Goal: Task Accomplishment & Management: Manage account settings

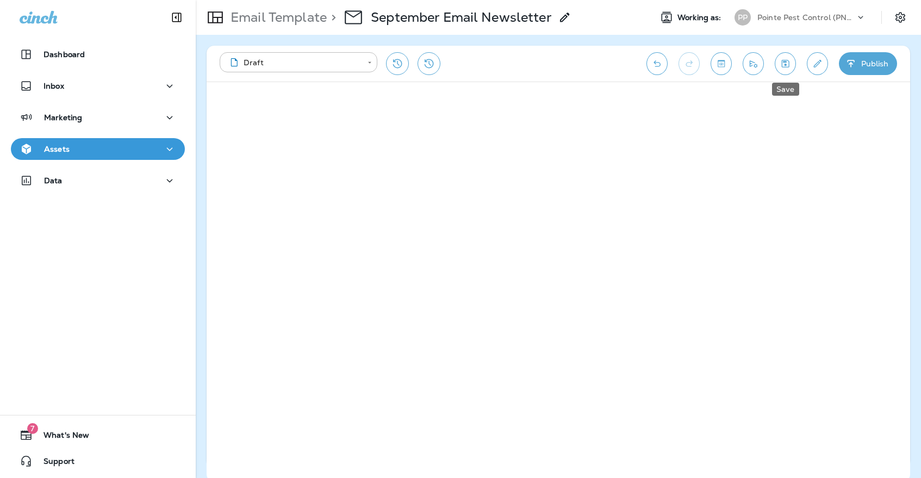
click at [786, 70] on button "Save" at bounding box center [785, 63] width 21 height 23
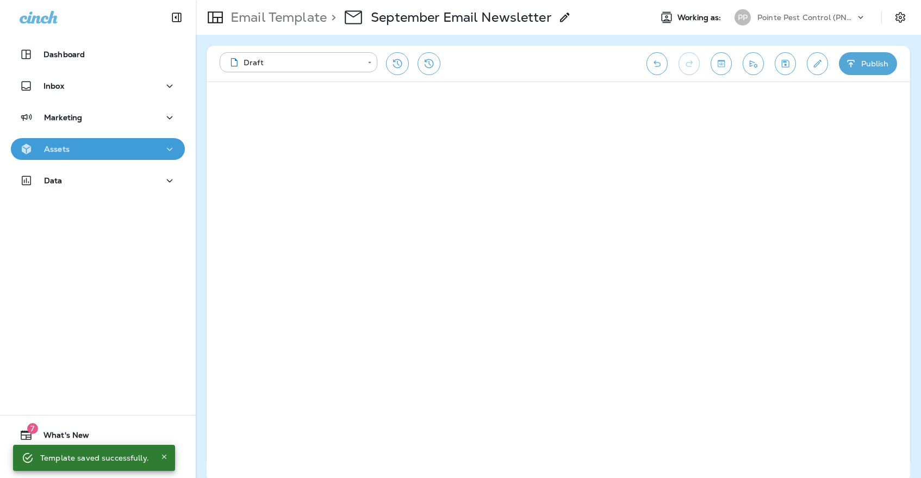
click at [141, 154] on div "Assets" at bounding box center [98, 149] width 157 height 14
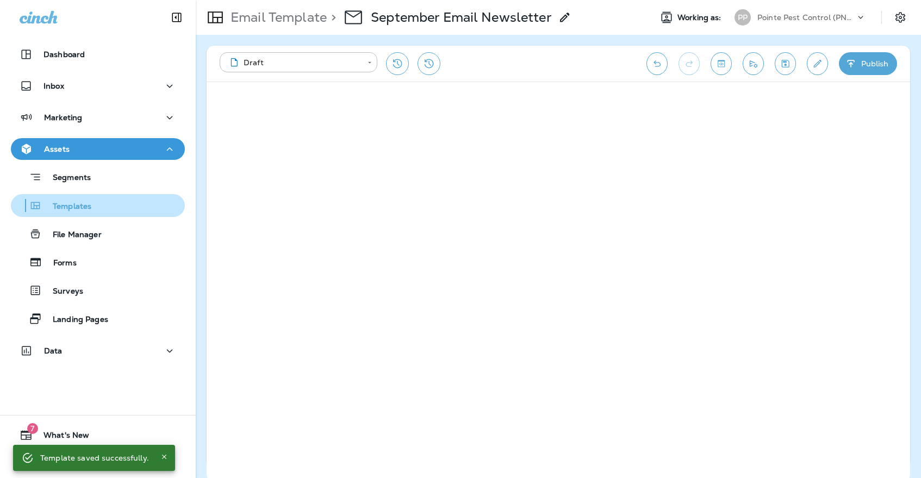
click at [141, 197] on button "Templates" at bounding box center [98, 205] width 174 height 23
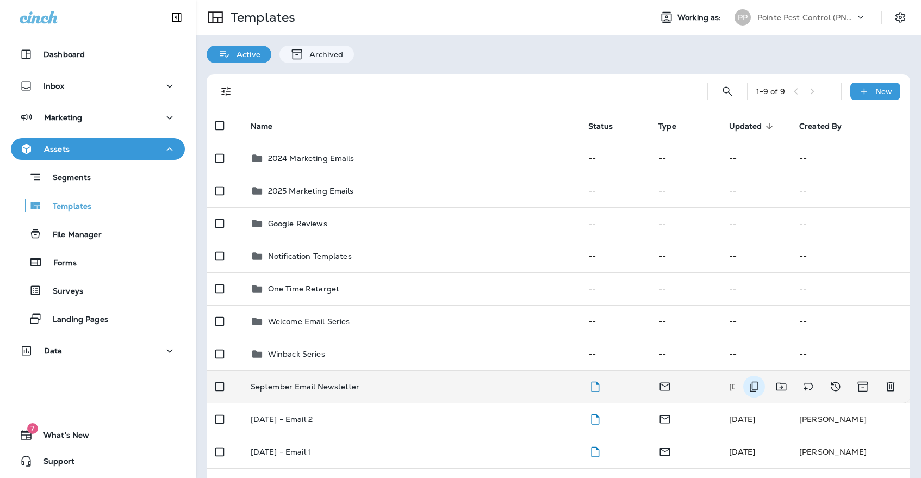
click at [757, 380] on icon "Duplicate" at bounding box center [753, 386] width 13 height 13
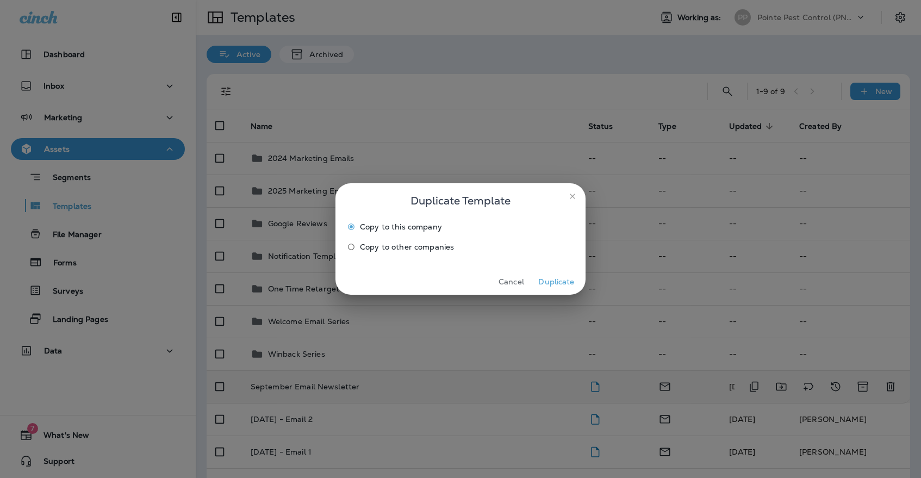
click at [397, 249] on span "Copy to other companies" at bounding box center [407, 246] width 94 height 9
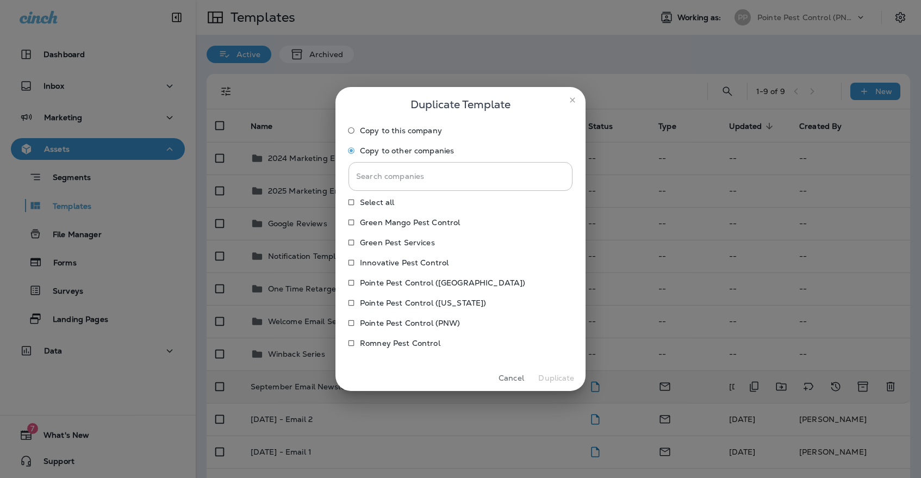
click at [397, 306] on p "Pointe Pest Control ([US_STATE])" at bounding box center [423, 302] width 126 height 9
click at [397, 286] on p "Pointe Pest Control ([GEOGRAPHIC_DATA])" at bounding box center [442, 282] width 165 height 9
click at [416, 261] on p "Innovative Pest Control" at bounding box center [404, 262] width 89 height 9
click at [416, 246] on p "Green Pest Services" at bounding box center [397, 242] width 75 height 9
click at [416, 227] on p "Green Mango Pest Control" at bounding box center [410, 222] width 100 height 9
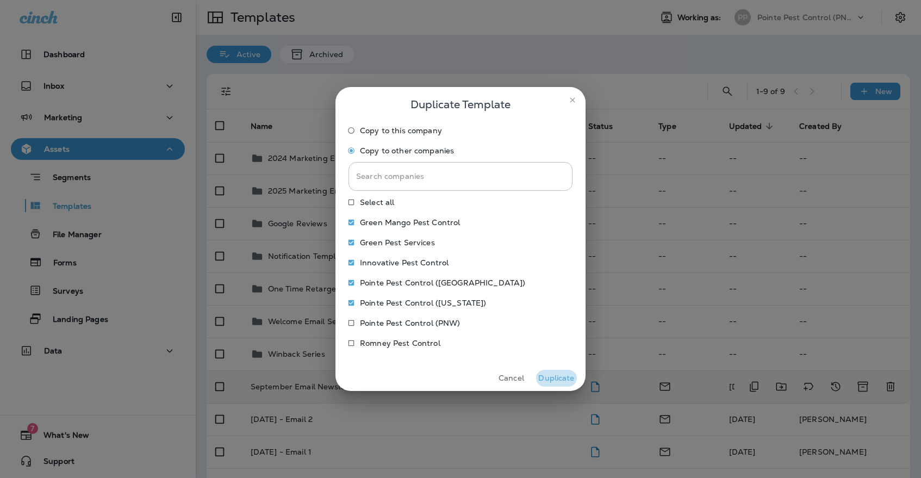
click at [550, 370] on button "Duplicate" at bounding box center [556, 378] width 41 height 17
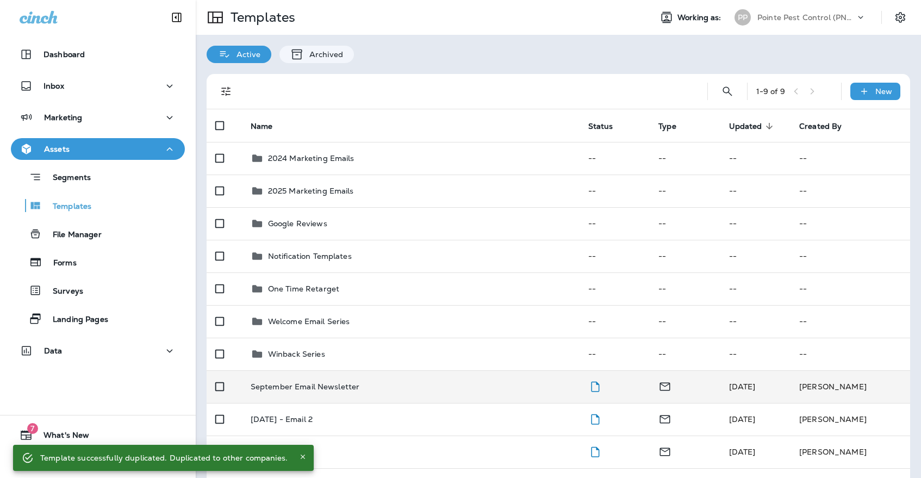
click at [800, 25] on div "Pointe Pest Control (PNW)" at bounding box center [806, 17] width 98 height 16
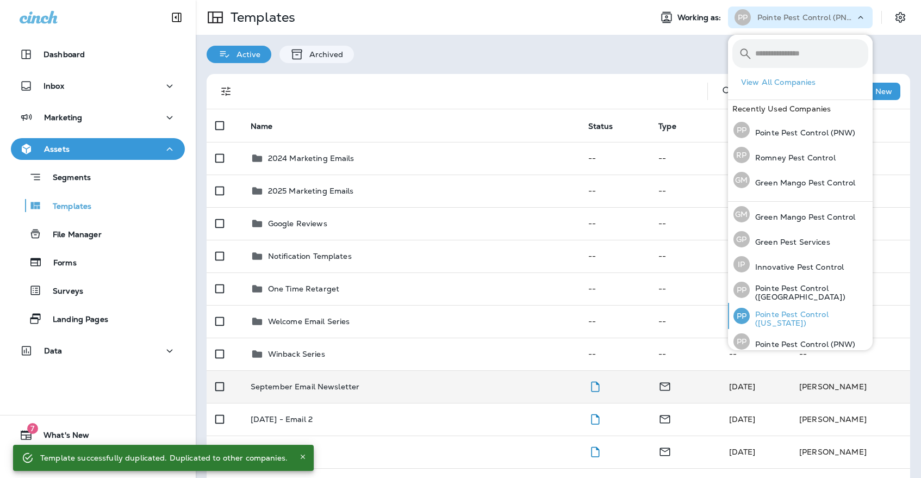
click at [807, 317] on p "Pointe Pest Control ([US_STATE])" at bounding box center [809, 318] width 119 height 17
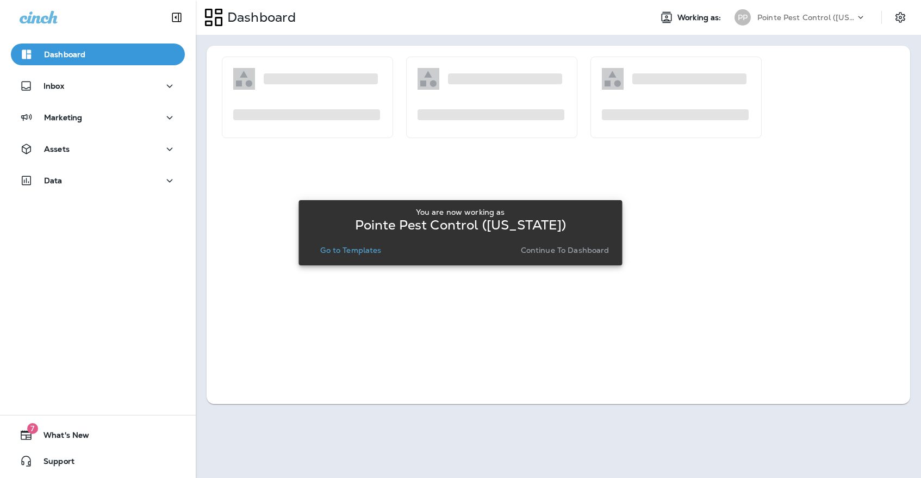
click at [364, 253] on p "Go to Templates" at bounding box center [350, 250] width 61 height 9
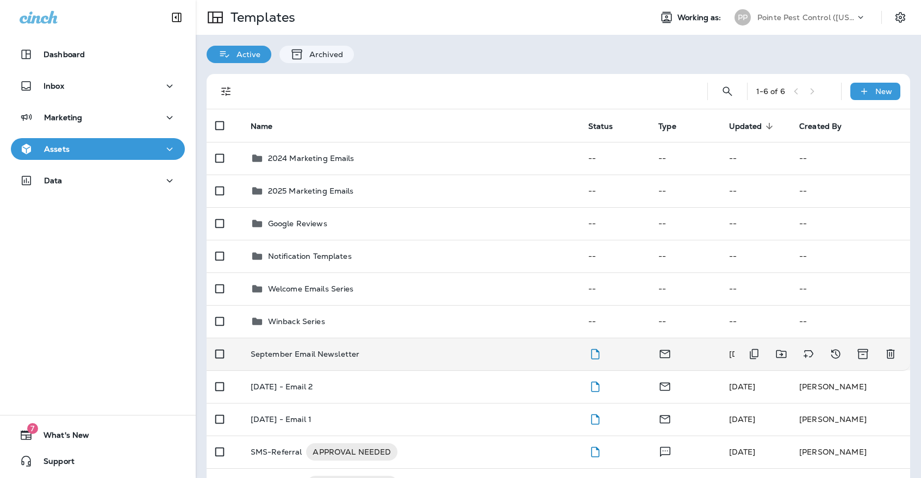
click at [341, 350] on p "September Email Newsletter" at bounding box center [305, 354] width 109 height 9
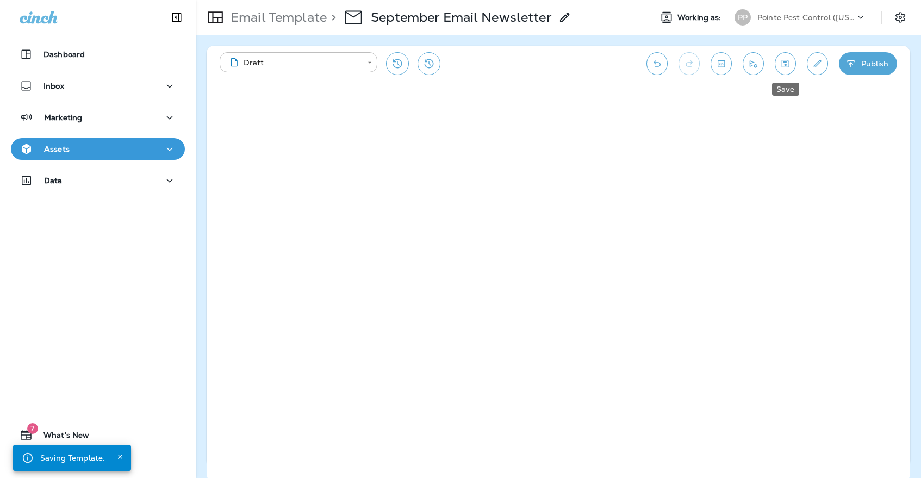
click at [783, 57] on button "Save" at bounding box center [785, 63] width 21 height 23
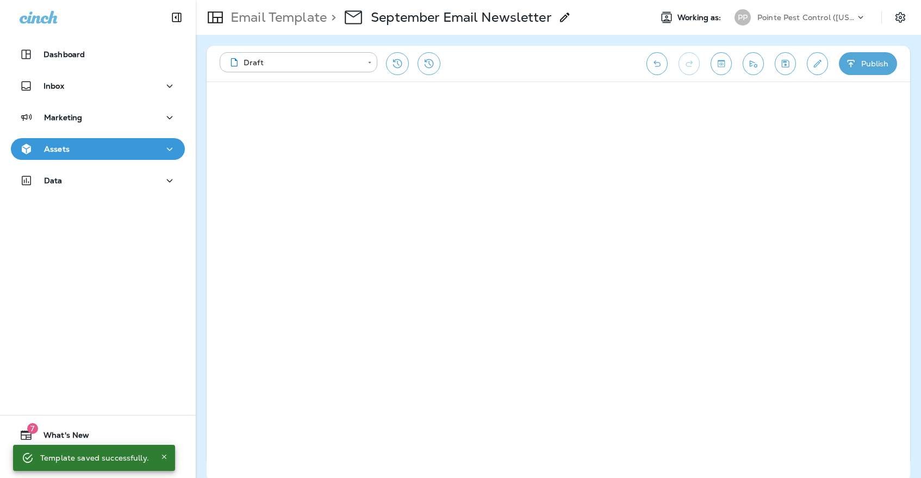
click at [784, 64] on icon "Save" at bounding box center [785, 63] width 11 height 11
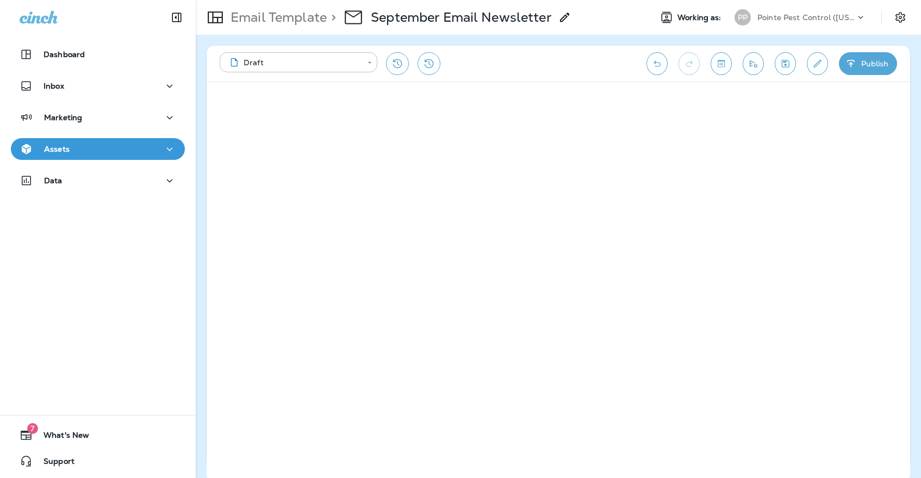
click at [799, 20] on p "Pointe Pest Control ([US_STATE])" at bounding box center [806, 17] width 98 height 9
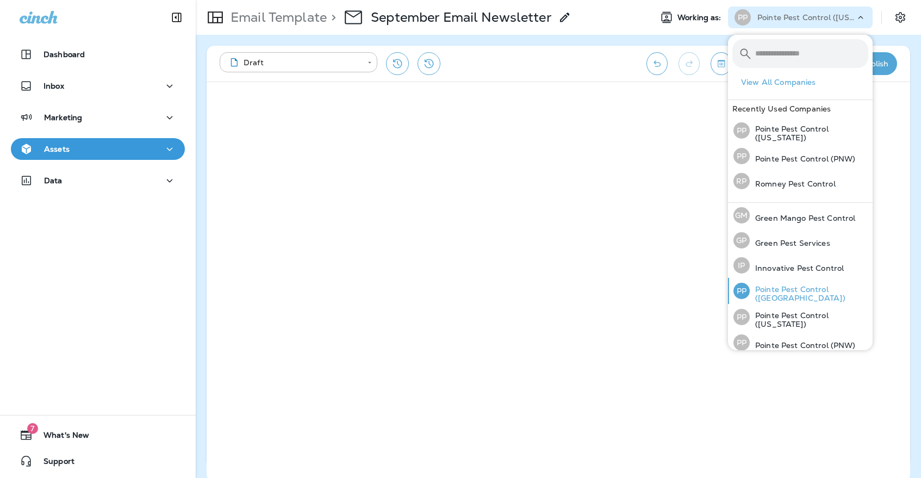
click at [811, 295] on p "Pointe Pest Control ([GEOGRAPHIC_DATA])" at bounding box center [809, 293] width 119 height 17
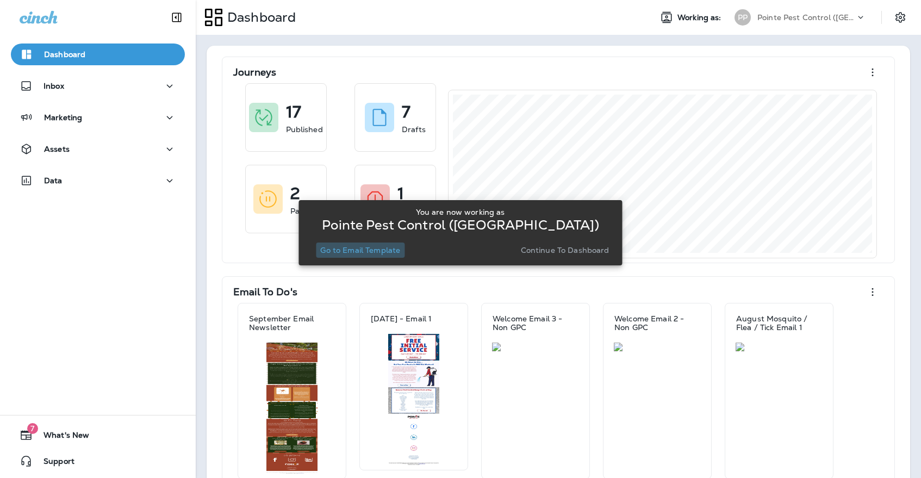
click at [330, 254] on p "Go to Email Template" at bounding box center [360, 250] width 80 height 9
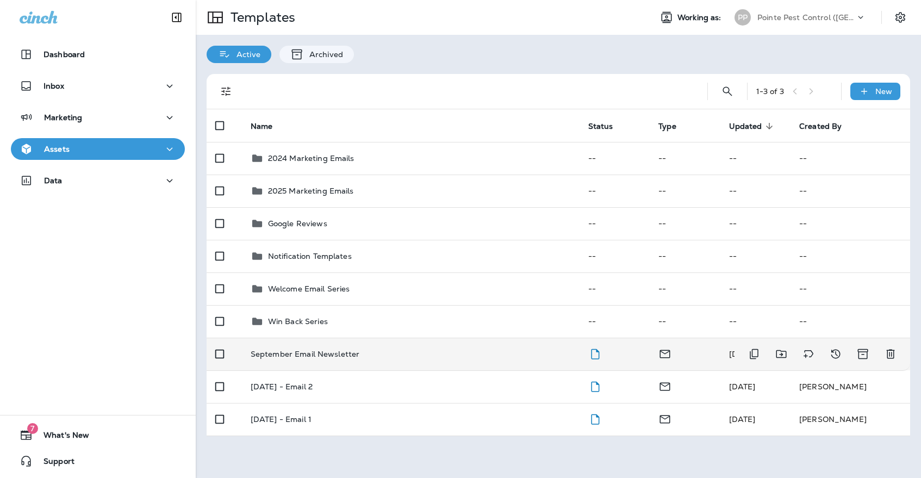
click at [351, 348] on td "September Email Newsletter" at bounding box center [411, 354] width 338 height 33
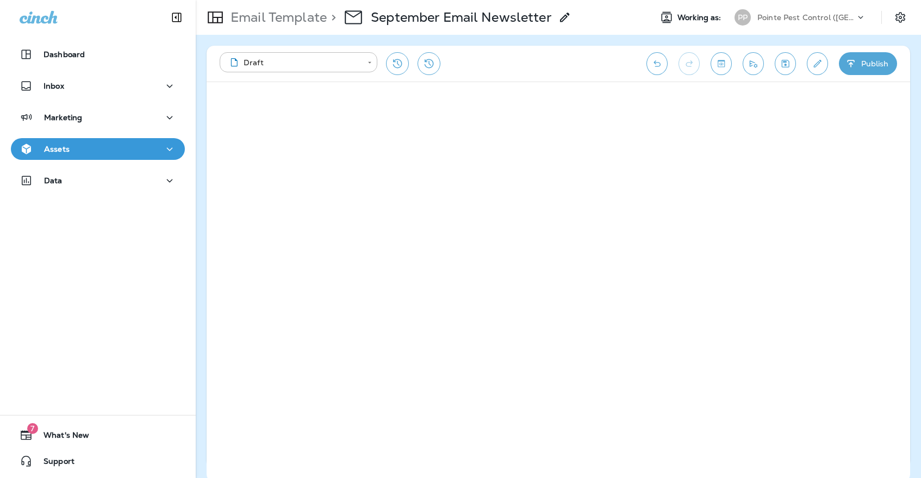
click at [789, 69] on button "Save" at bounding box center [785, 63] width 21 height 23
click at [787, 61] on icon "Save" at bounding box center [785, 63] width 11 height 11
click at [789, 70] on button "Save" at bounding box center [785, 63] width 21 height 23
click at [771, 10] on div "Pointe Pest Control ([GEOGRAPHIC_DATA])" at bounding box center [806, 17] width 98 height 16
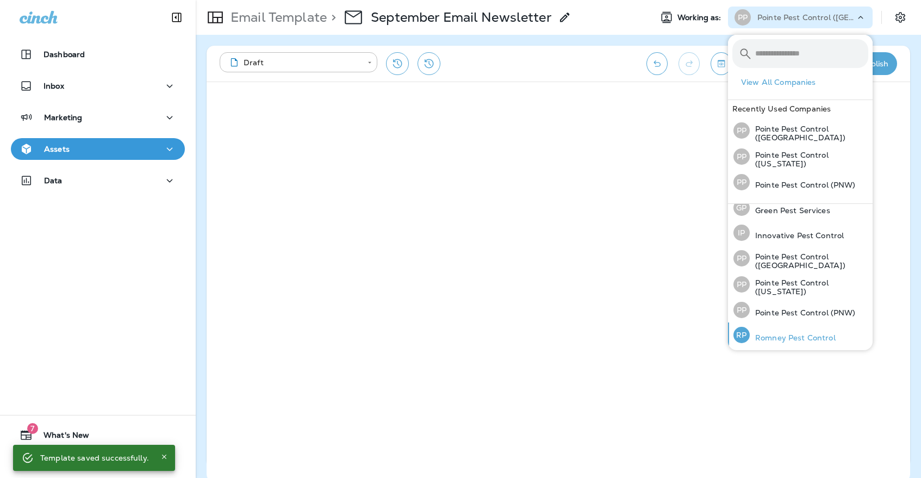
scroll to position [33, 0]
click at [768, 337] on p "Romney Pest Control" at bounding box center [793, 338] width 86 height 9
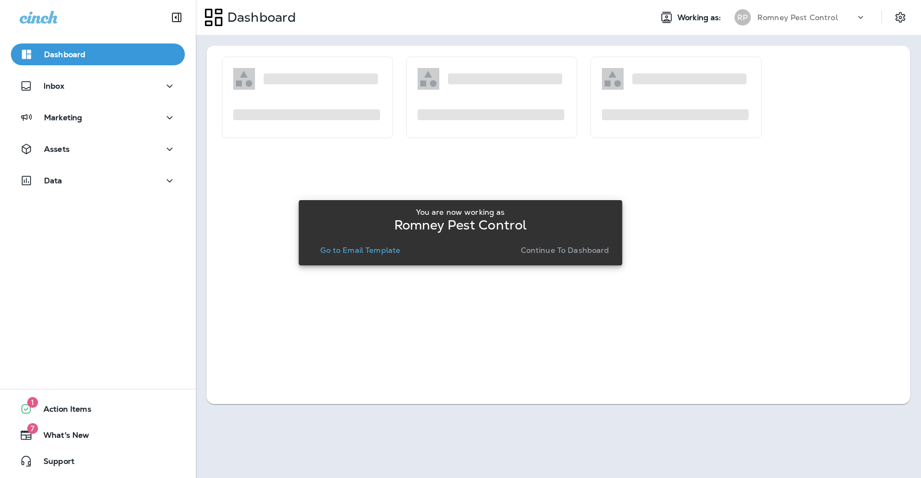
click at [388, 257] on button "Go to Email Template" at bounding box center [360, 249] width 89 height 15
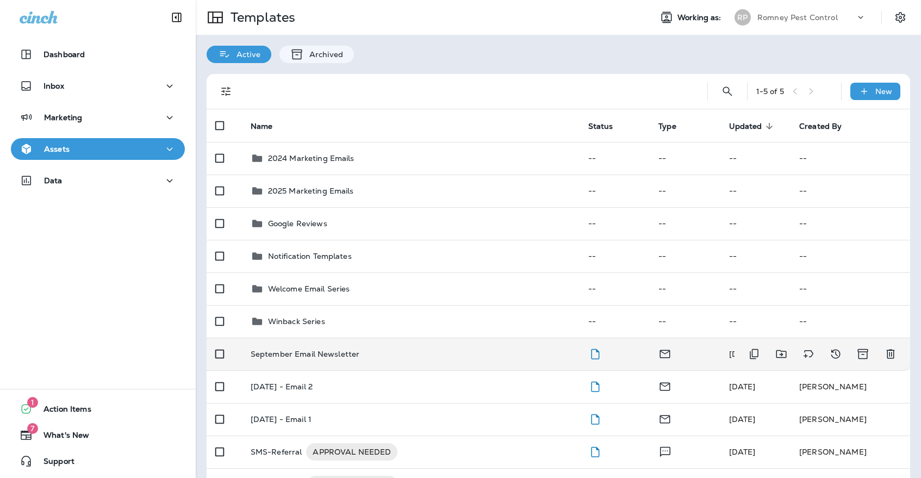
click at [317, 350] on td "September Email Newsletter" at bounding box center [411, 354] width 338 height 33
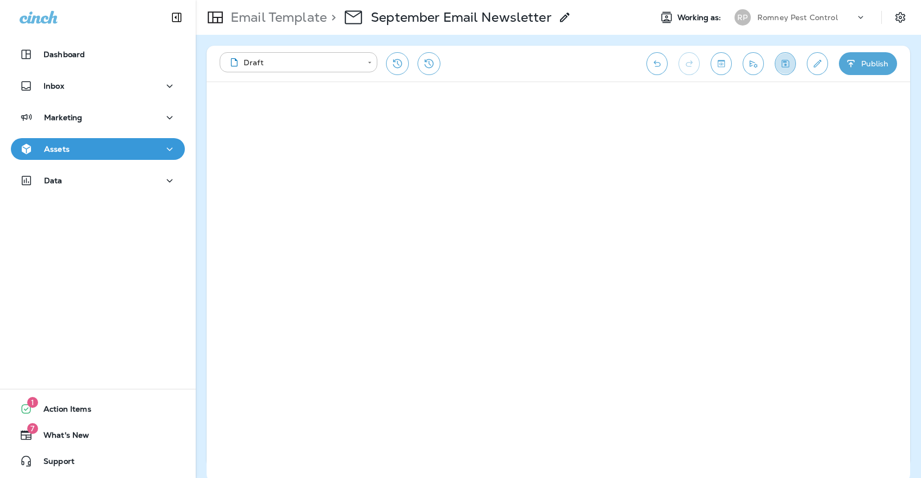
click at [790, 65] on icon "Save" at bounding box center [785, 63] width 11 height 11
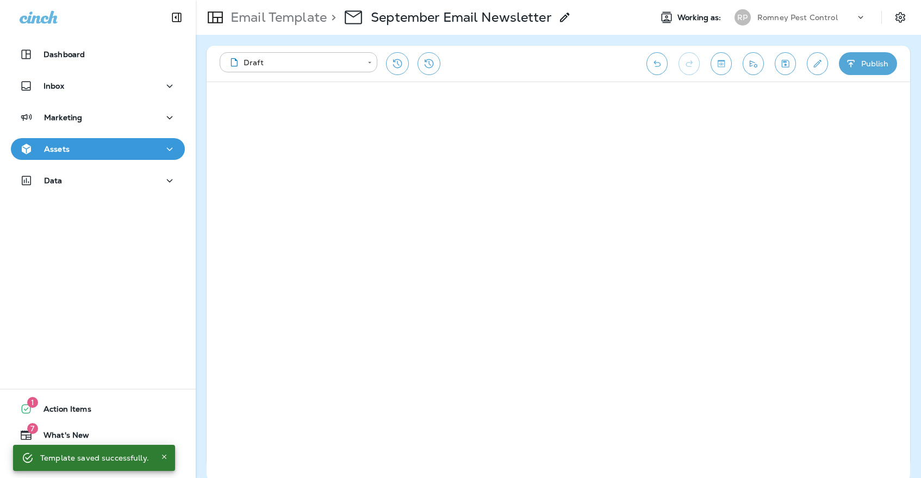
click at [789, 10] on div "Romney Pest Control" at bounding box center [806, 17] width 98 height 16
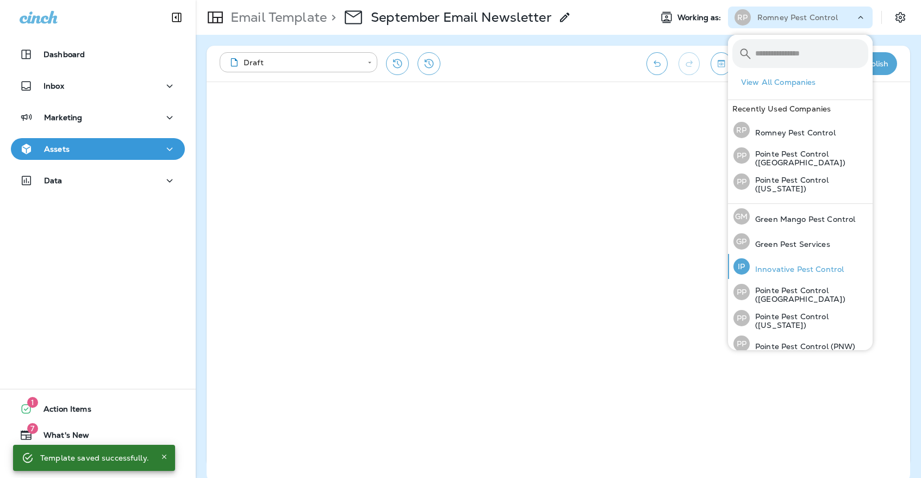
scroll to position [33, 0]
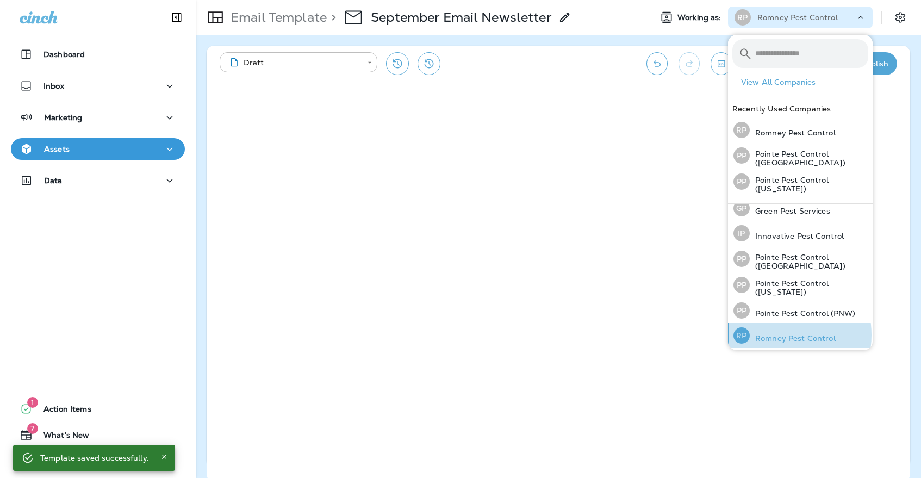
click at [775, 334] on p "Romney Pest Control" at bounding box center [793, 338] width 86 height 9
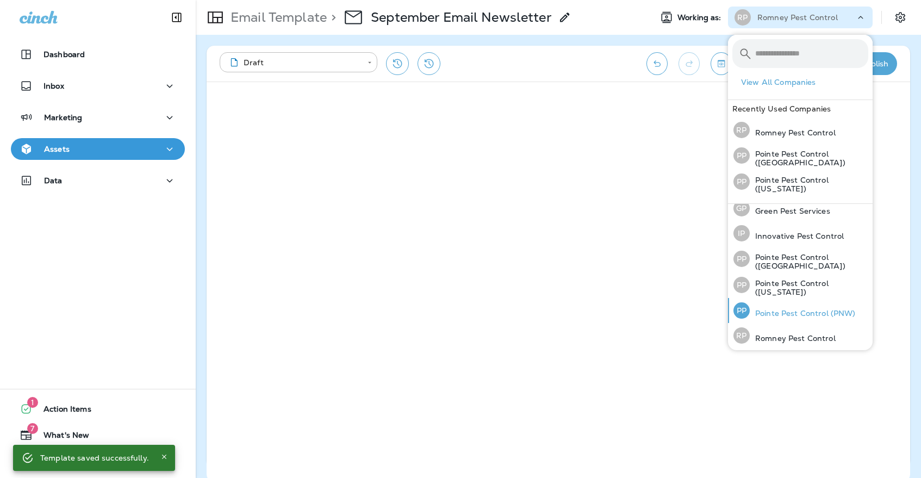
click at [777, 315] on p "Pointe Pest Control (PNW)" at bounding box center [803, 313] width 106 height 9
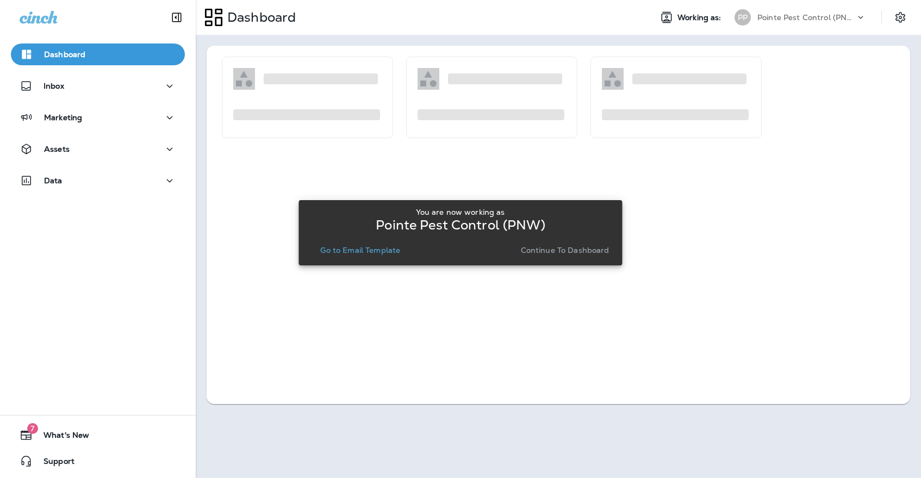
click at [369, 250] on p "Go to Email Template" at bounding box center [360, 250] width 80 height 9
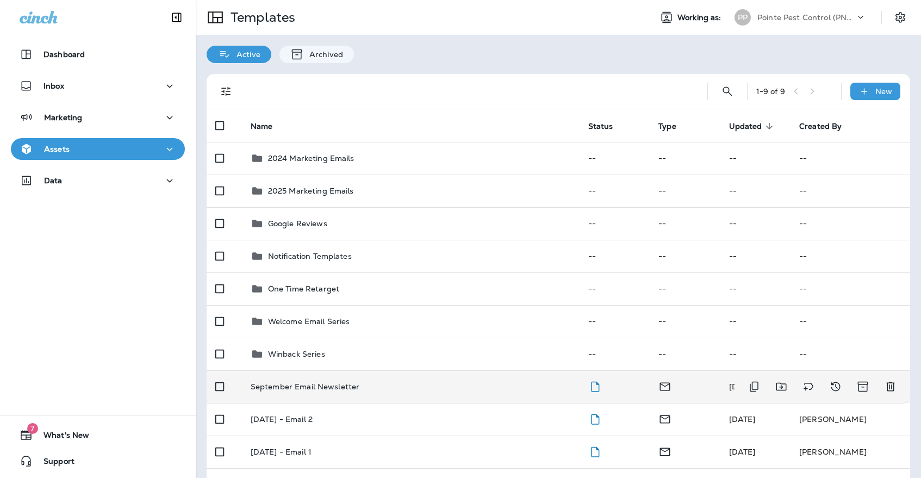
click at [374, 370] on td "September Email Newsletter" at bounding box center [411, 386] width 338 height 33
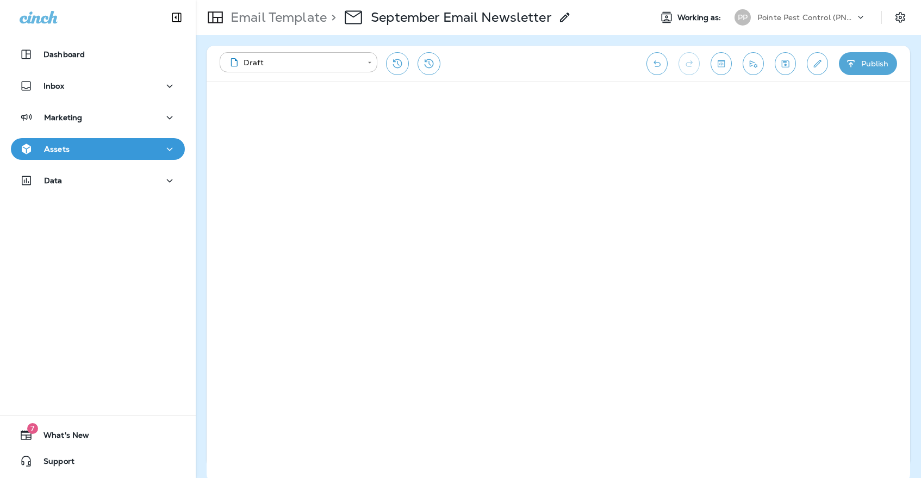
click at [782, 64] on icon "Save" at bounding box center [786, 64] width 8 height 8
click at [780, 20] on p "Pointe Pest Control (PNW)" at bounding box center [806, 17] width 98 height 9
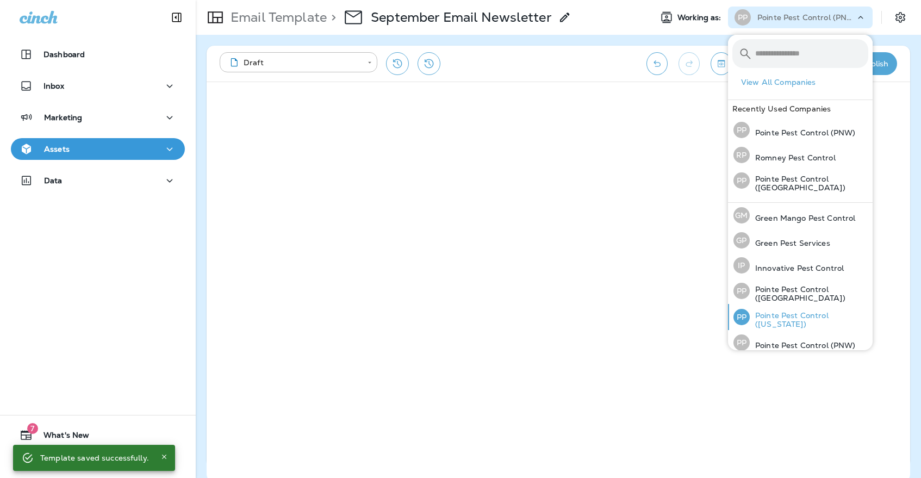
click at [778, 317] on p "Pointe Pest Control ([US_STATE])" at bounding box center [809, 319] width 119 height 17
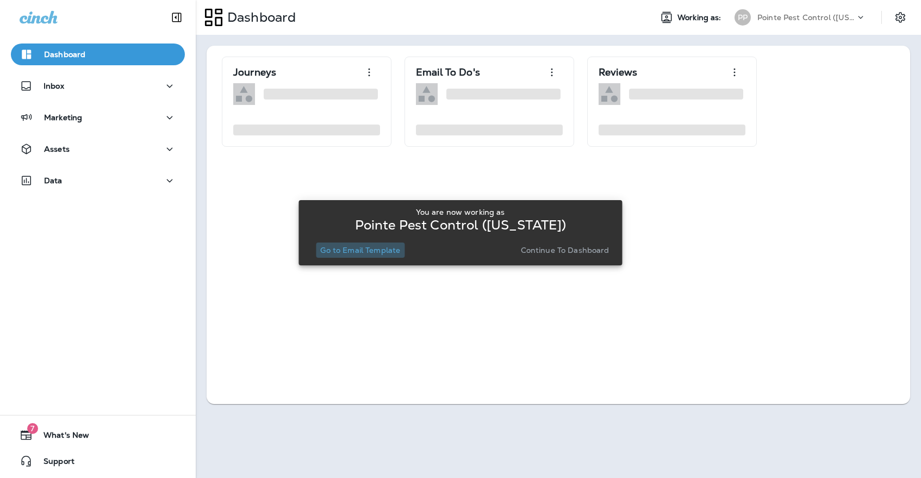
click at [376, 251] on p "Go to Email Template" at bounding box center [360, 250] width 80 height 9
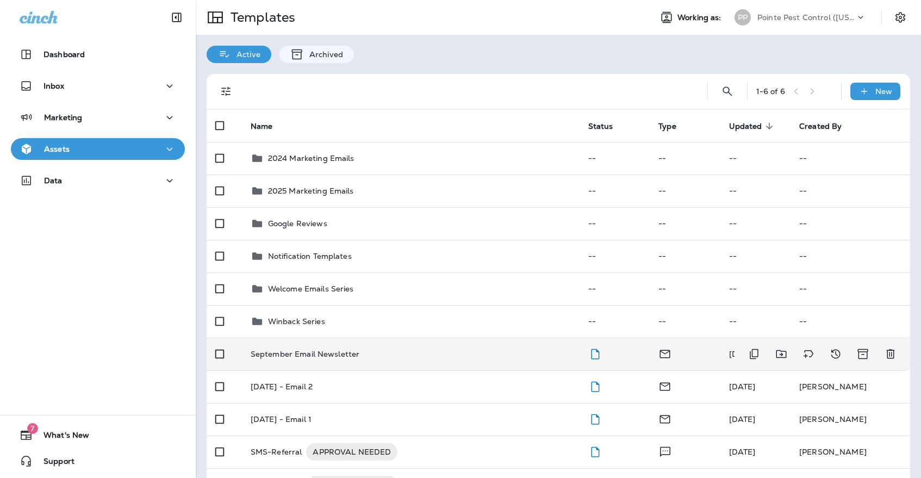
click at [327, 353] on td "September Email Newsletter" at bounding box center [411, 354] width 338 height 33
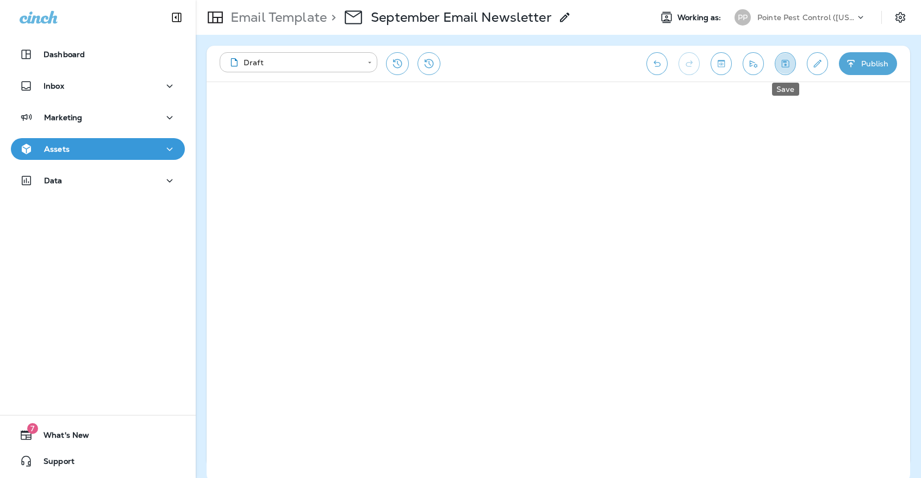
click at [784, 65] on icon "Save" at bounding box center [786, 64] width 8 height 8
click at [796, 25] on div "Pointe Pest Control ([US_STATE])" at bounding box center [806, 17] width 98 height 16
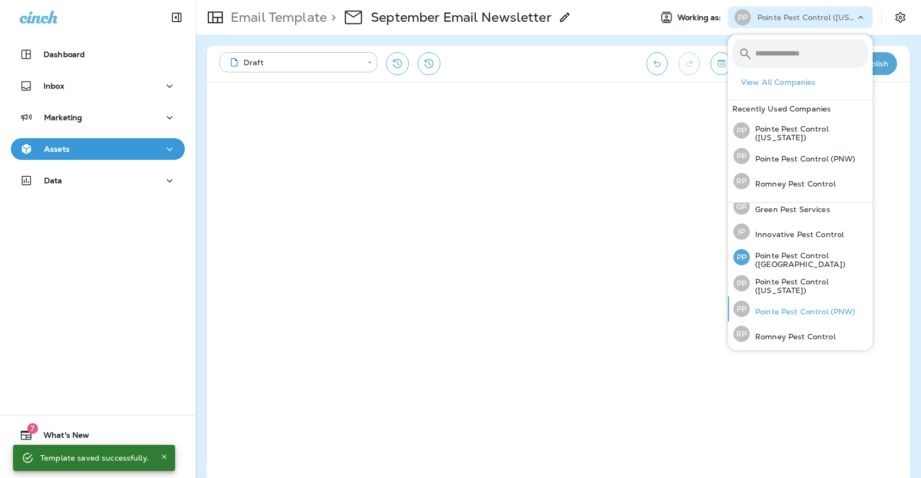
scroll to position [33, 0]
click at [795, 305] on div "PP Pointe Pest Control (PNW)" at bounding box center [794, 309] width 131 height 25
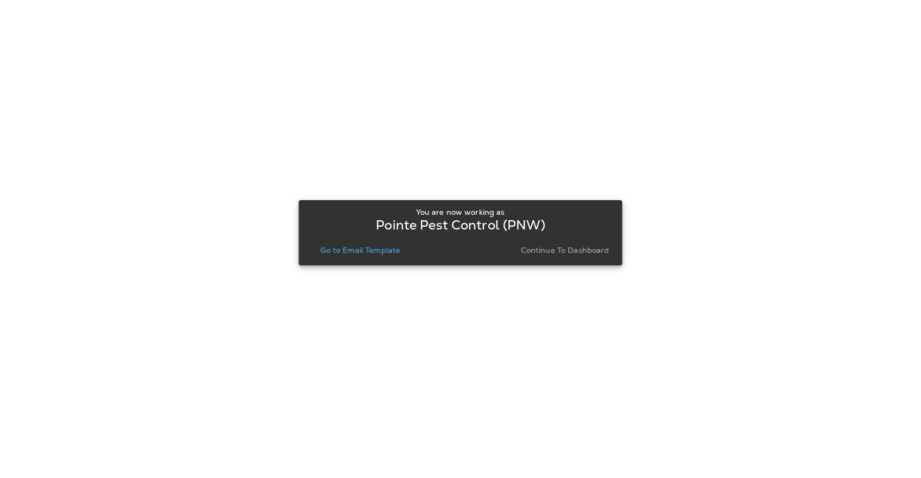
click at [386, 238] on div "You are now working as Pointe Pest Control (PNW) Go to Email Template Continue …" at bounding box center [460, 233] width 306 height 50
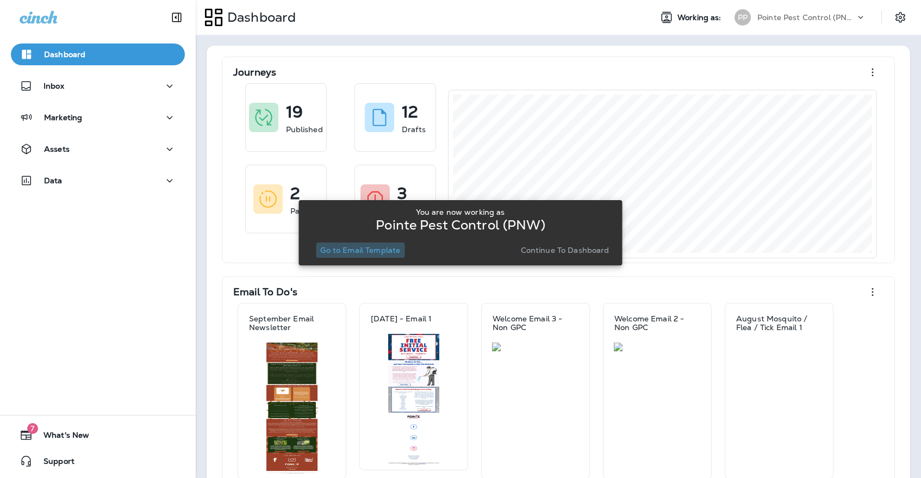
click at [383, 249] on p "Go to Email Template" at bounding box center [360, 250] width 80 height 9
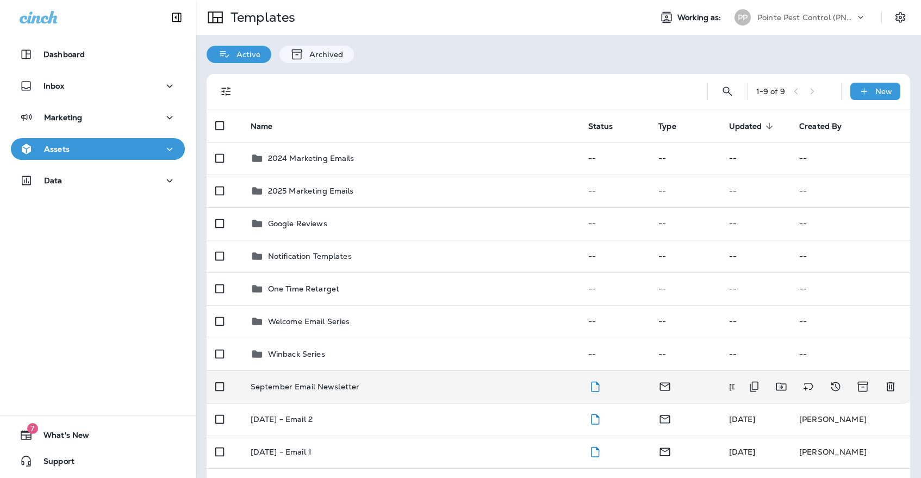
click at [368, 382] on div "September Email Newsletter" at bounding box center [411, 386] width 320 height 9
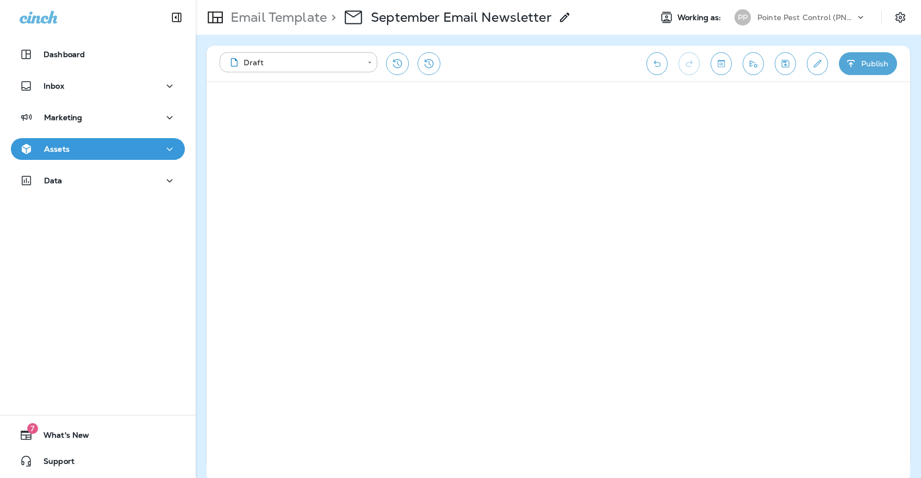
click at [786, 7] on div "PP Pointe Pest Control (PNW)" at bounding box center [800, 18] width 145 height 22
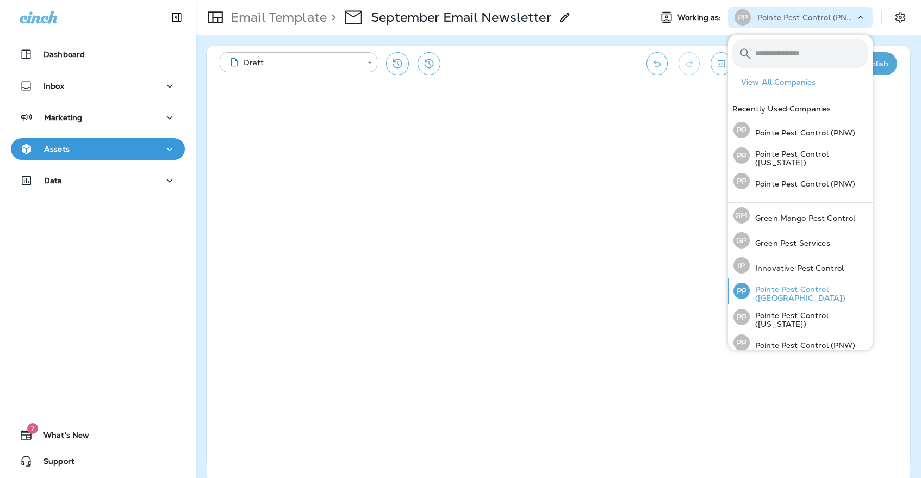
click at [758, 284] on div "PP Pointe Pest Control ([GEOGRAPHIC_DATA])" at bounding box center [801, 291] width 144 height 26
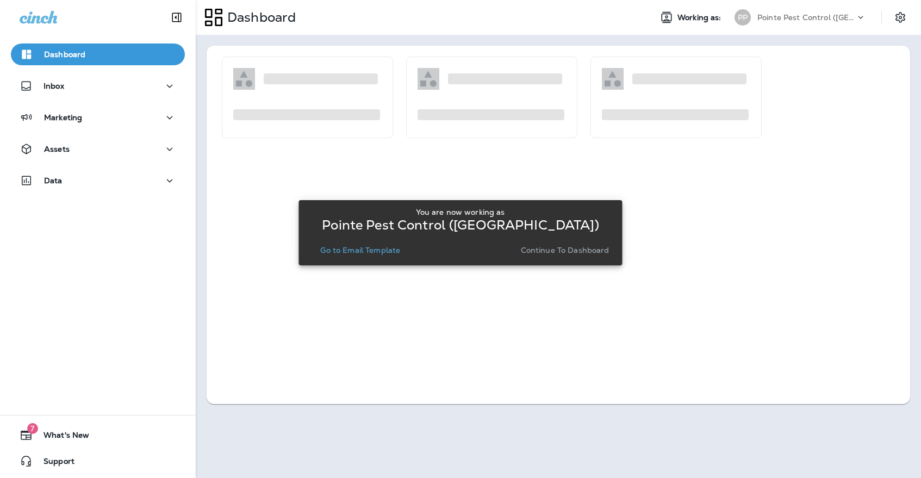
click at [369, 257] on button "Go to Email Template" at bounding box center [360, 249] width 89 height 15
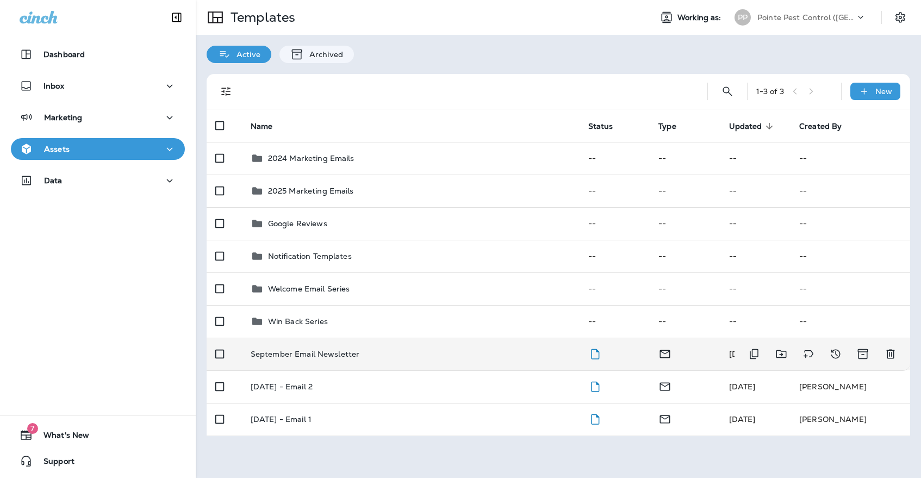
click at [364, 338] on td "September Email Newsletter" at bounding box center [411, 354] width 338 height 33
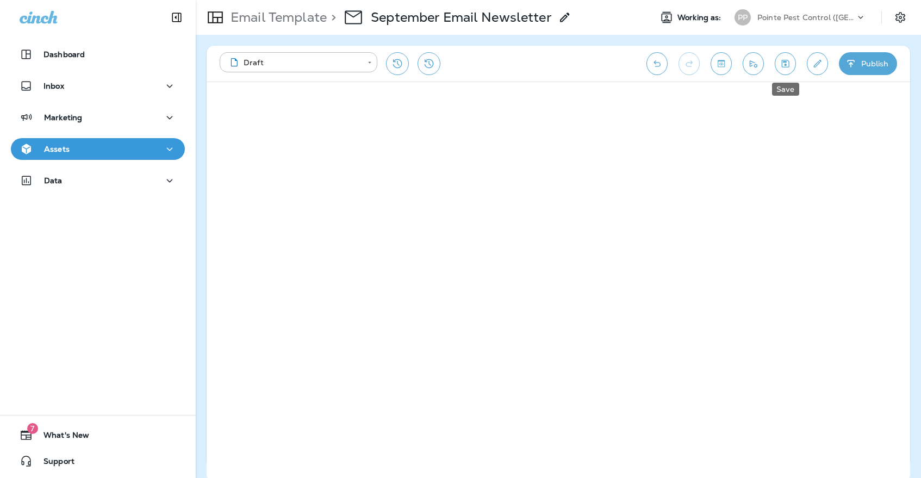
click at [777, 64] on button "Save" at bounding box center [785, 63] width 21 height 23
click at [787, 66] on icon "Save" at bounding box center [785, 63] width 11 height 11
click at [784, 19] on p "Pointe Pest Control ([GEOGRAPHIC_DATA])" at bounding box center [806, 17] width 98 height 9
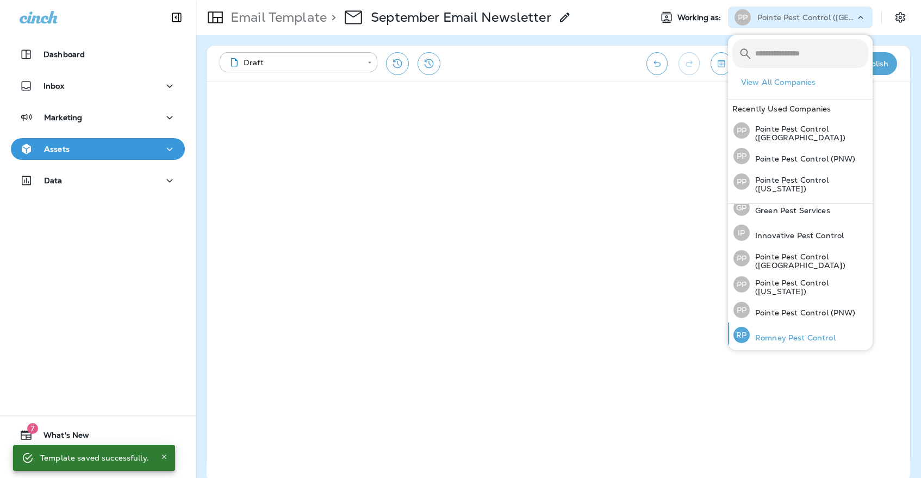
scroll to position [33, 0]
click at [793, 334] on p "Romney Pest Control" at bounding box center [793, 338] width 86 height 9
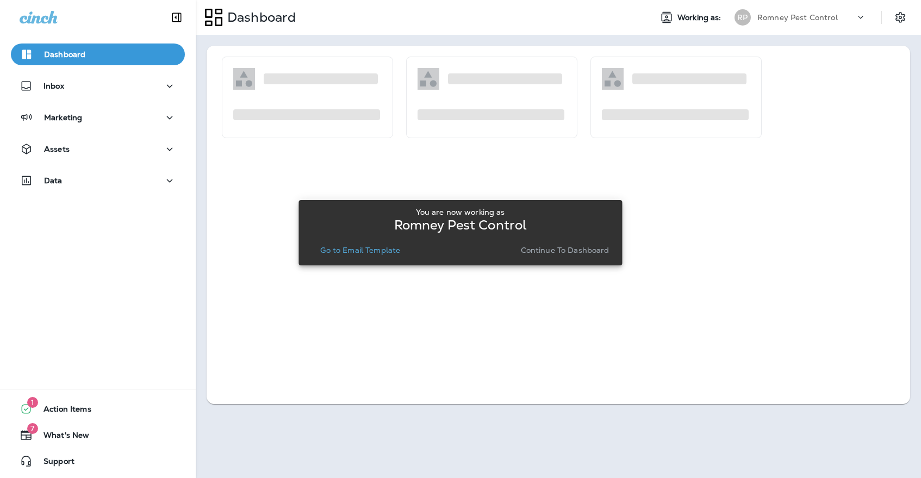
click at [383, 258] on div "You are now working as Romney Pest Control Go to Email Template Continue to Das…" at bounding box center [460, 232] width 306 height 59
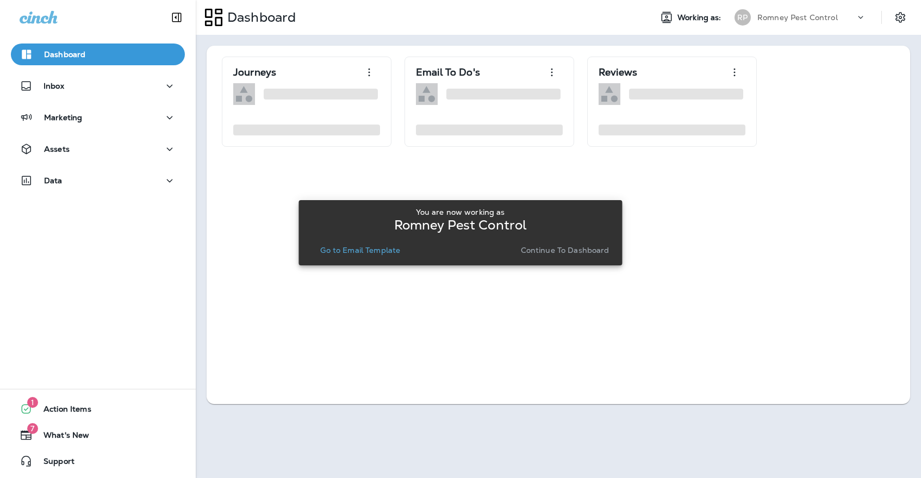
click at [388, 253] on p "Go to Email Template" at bounding box center [360, 250] width 80 height 9
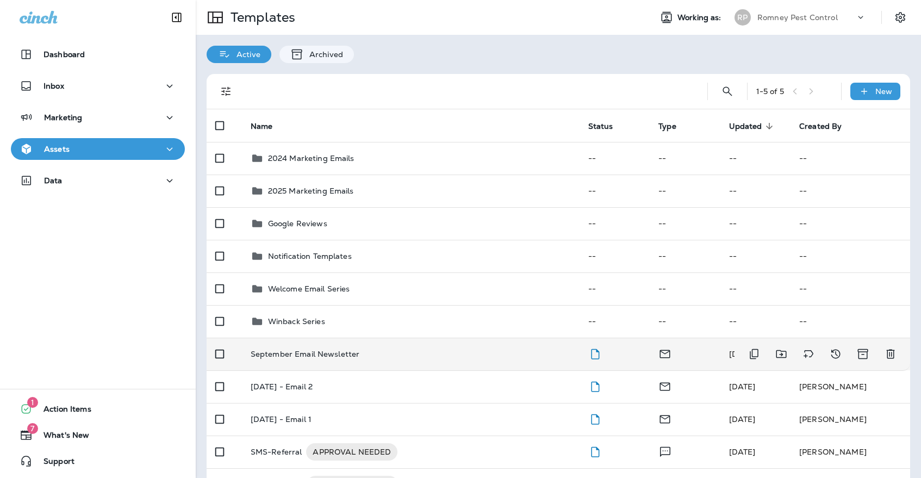
click at [352, 350] on td "September Email Newsletter" at bounding box center [411, 354] width 338 height 33
